Goal: Information Seeking & Learning: Learn about a topic

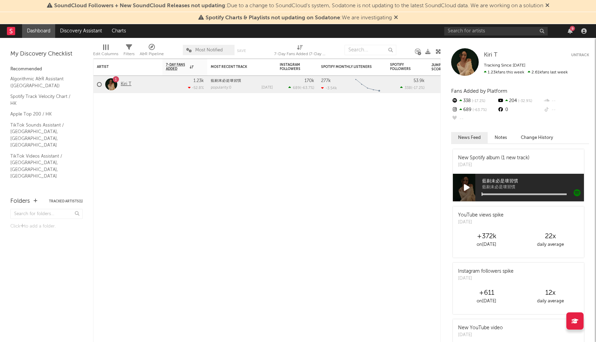
click at [128, 83] on link "Kiri T" at bounding box center [126, 84] width 11 height 6
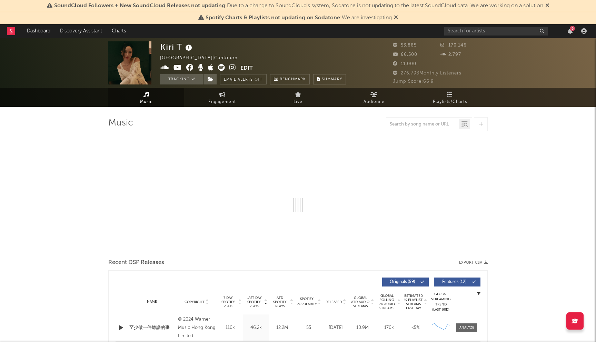
select select "6m"
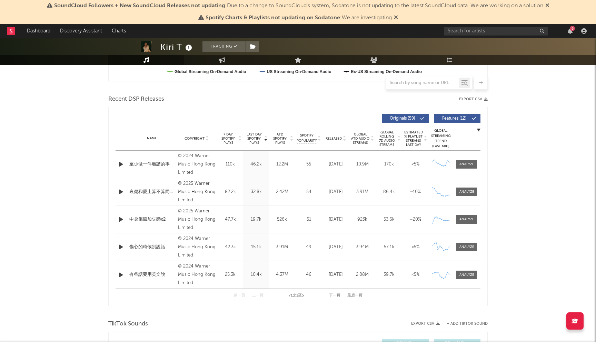
scroll to position [289, 0]
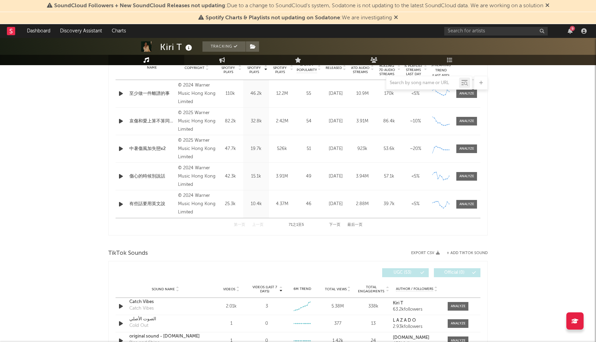
click at [361, 226] on button "最后一页" at bounding box center [354, 225] width 15 height 4
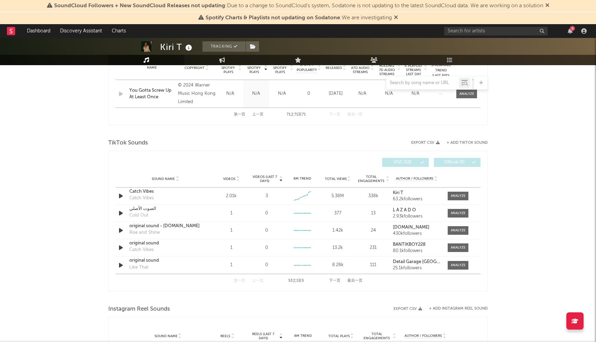
click at [336, 280] on button "下一页" at bounding box center [334, 281] width 11 height 4
click at [353, 281] on button "最后一页" at bounding box center [354, 281] width 15 height 4
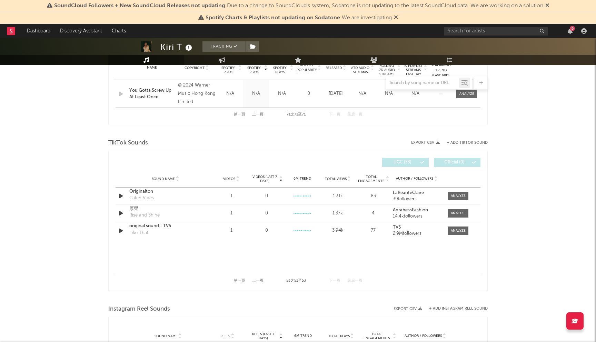
click at [258, 280] on button "上一页" at bounding box center [257, 281] width 11 height 4
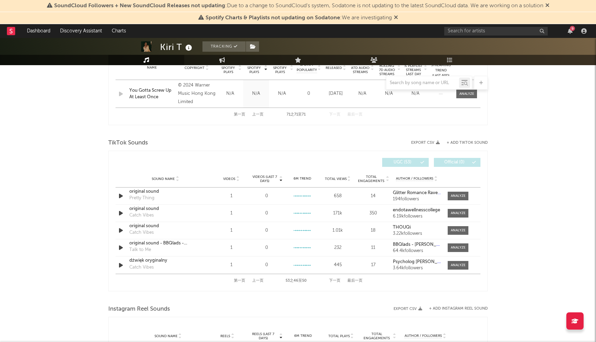
click at [258, 280] on button "上一页" at bounding box center [257, 281] width 11 height 4
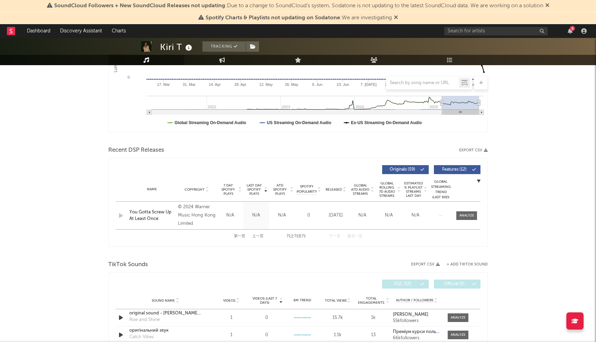
scroll to position [160, 0]
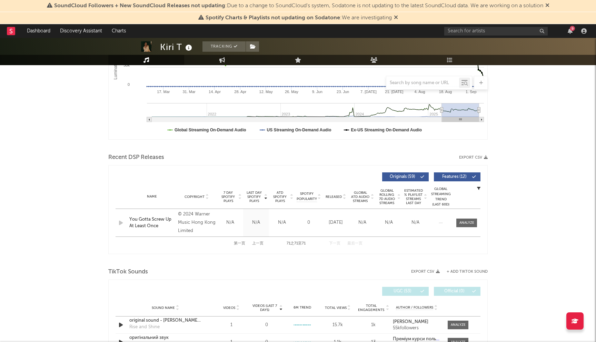
click at [256, 244] on button "上一页" at bounding box center [257, 244] width 11 height 4
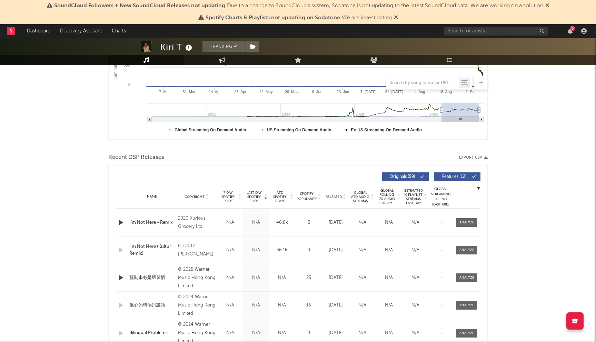
scroll to position [231, 0]
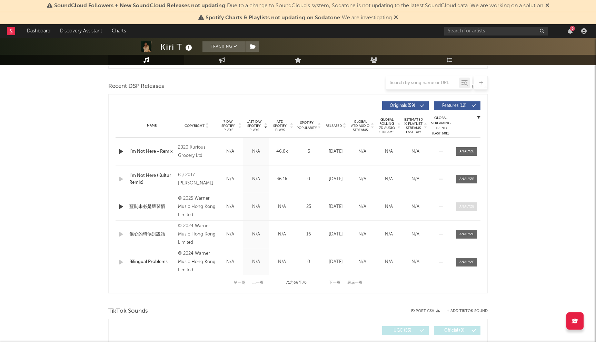
click at [463, 208] on div at bounding box center [466, 206] width 15 height 5
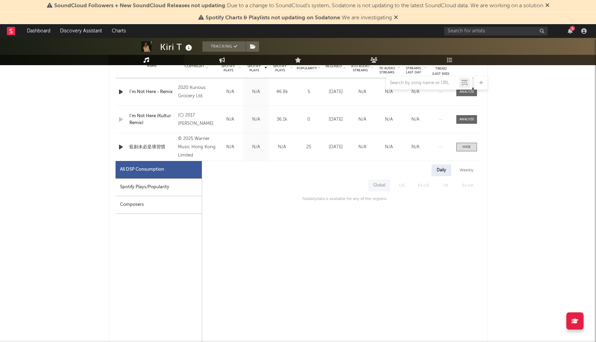
scroll to position [312, 0]
